Goal: Information Seeking & Learning: Learn about a topic

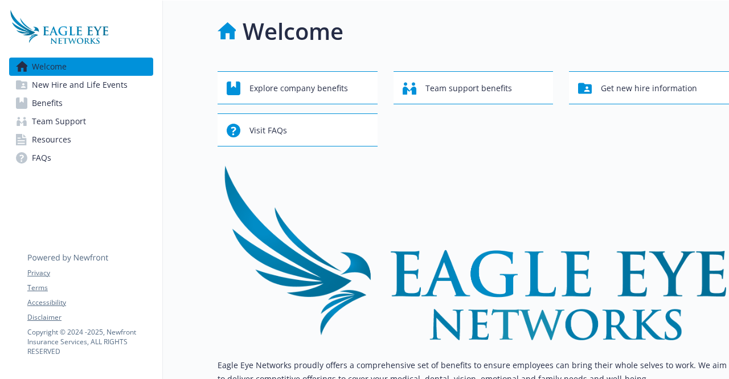
click at [75, 105] on link "Benefits" at bounding box center [81, 103] width 144 height 18
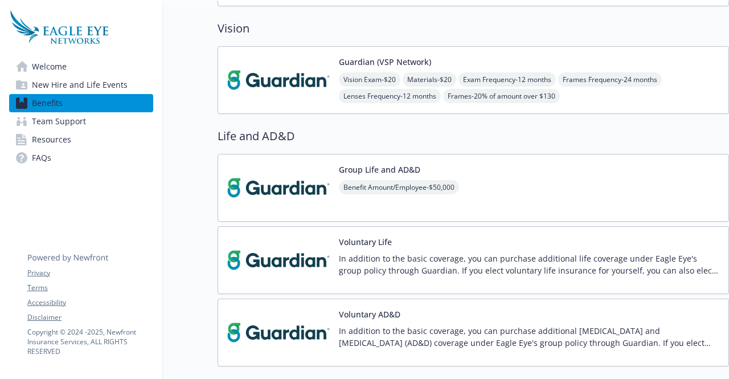
scroll to position [335, 9]
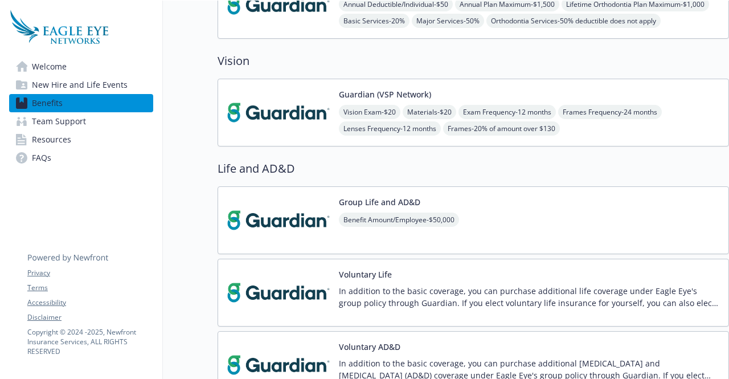
click at [400, 93] on button "Guardian (VSP Network)" at bounding box center [385, 94] width 92 height 12
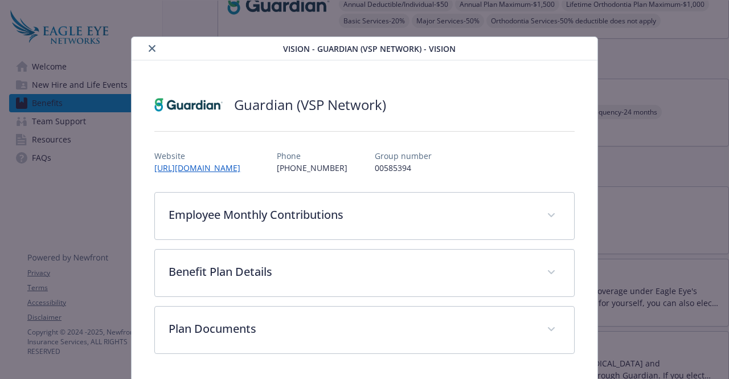
click at [143, 52] on div "details for plan Vision - Guardian (VSP Network) - Vision" at bounding box center [209, 49] width 146 height 14
click at [149, 47] on icon "close" at bounding box center [152, 48] width 7 height 7
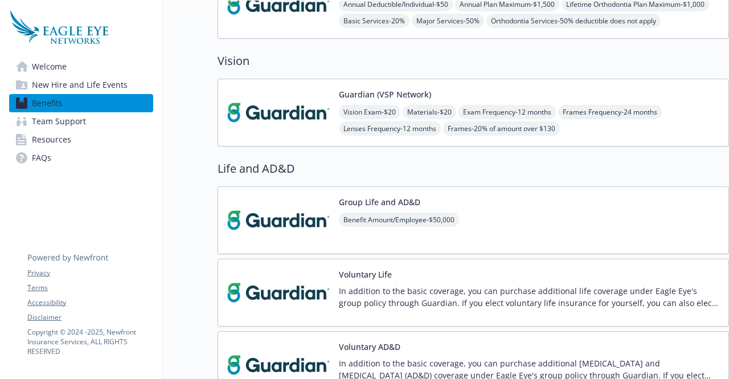
click at [52, 63] on span "Welcome" at bounding box center [49, 67] width 35 height 18
